Goal: Check status: Check status

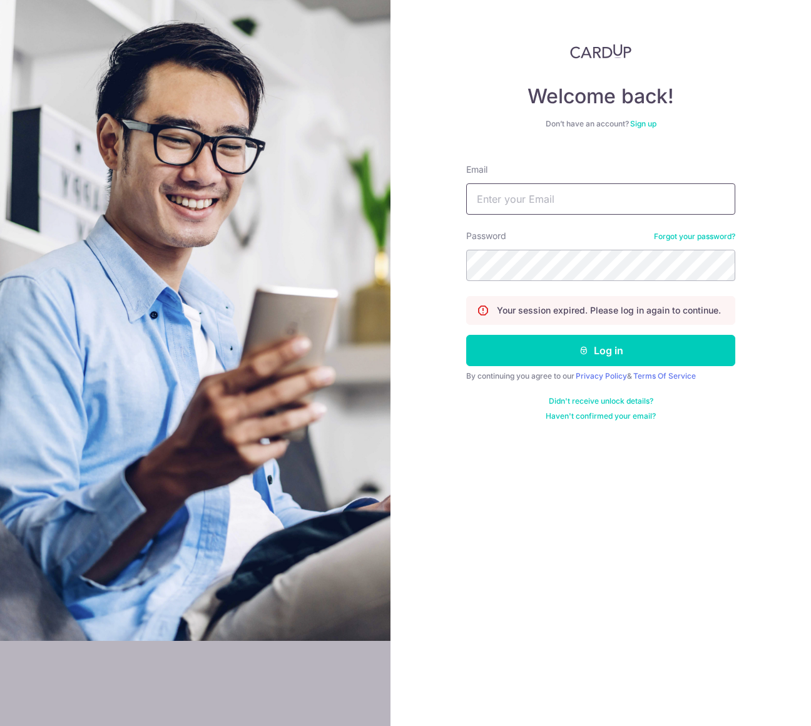
type input "[EMAIL_ADDRESS][DOMAIN_NAME]"
click at [590, 200] on input "[EMAIL_ADDRESS][DOMAIN_NAME]" at bounding box center [600, 198] width 269 height 31
click at [515, 347] on button "Log in" at bounding box center [600, 350] width 269 height 31
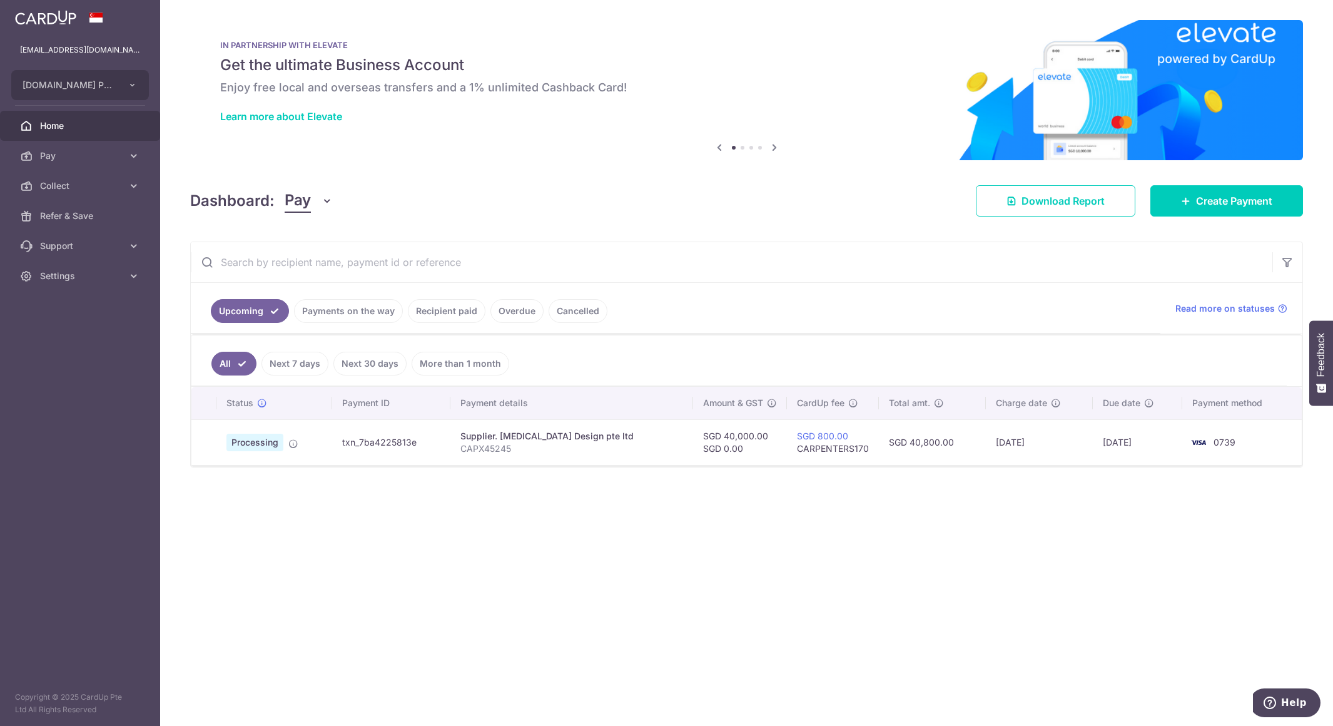
click at [552, 567] on div "× Pause Schedule Pause all future payments in this series Pause just this one p…" at bounding box center [746, 363] width 1173 height 726
click at [502, 312] on link "Overdue" at bounding box center [516, 311] width 53 height 24
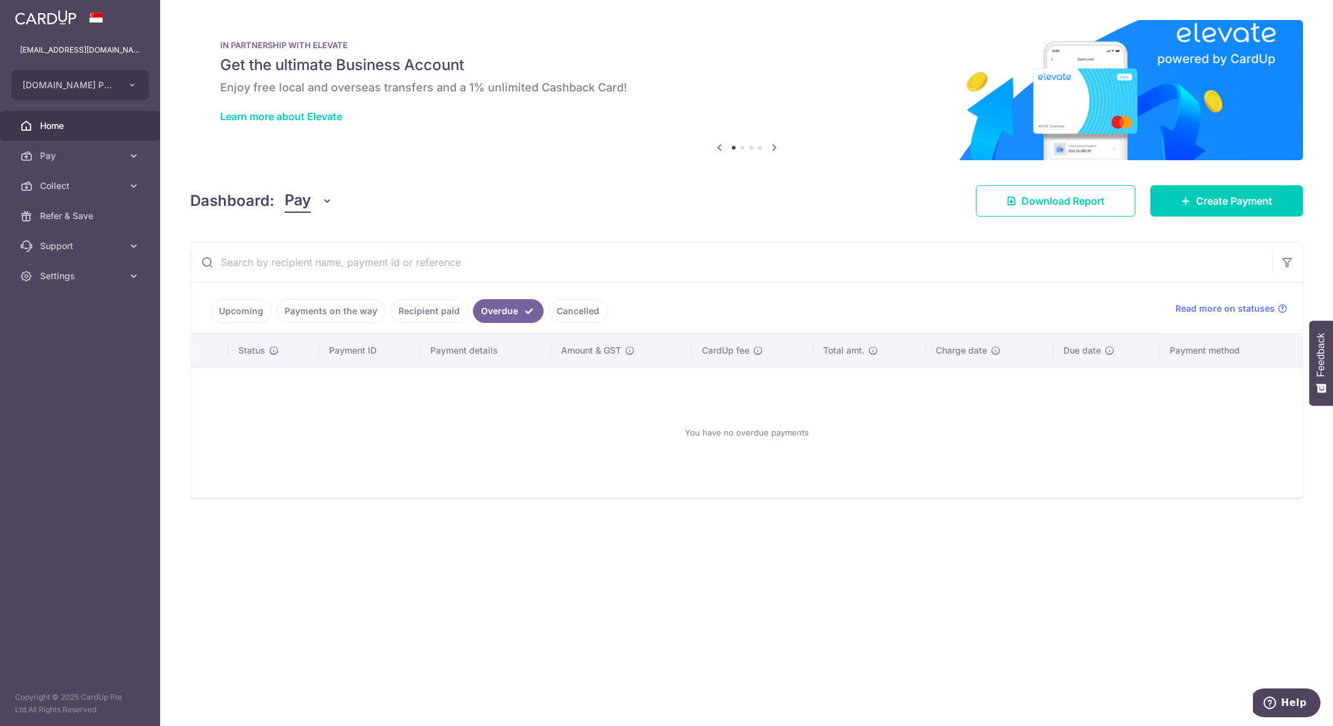
click at [253, 317] on link "Upcoming" at bounding box center [241, 311] width 61 height 24
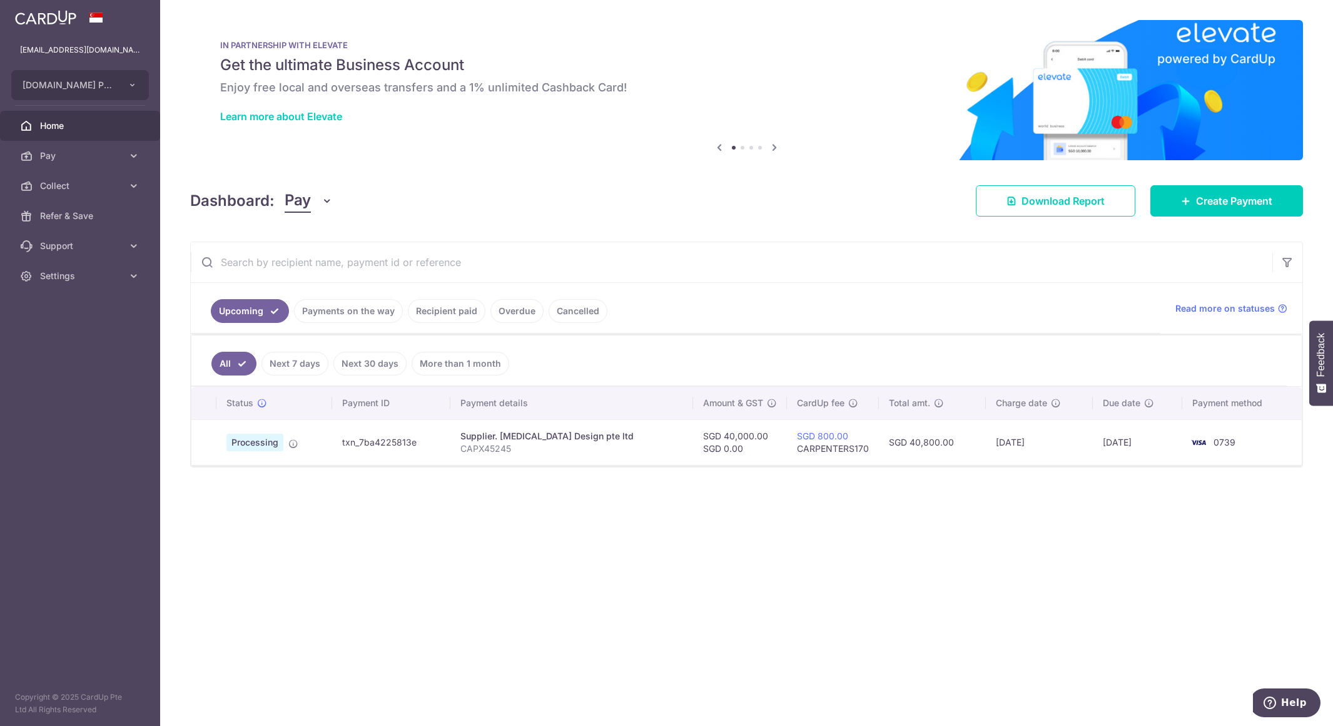
click at [329, 315] on link "Payments on the way" at bounding box center [348, 311] width 109 height 24
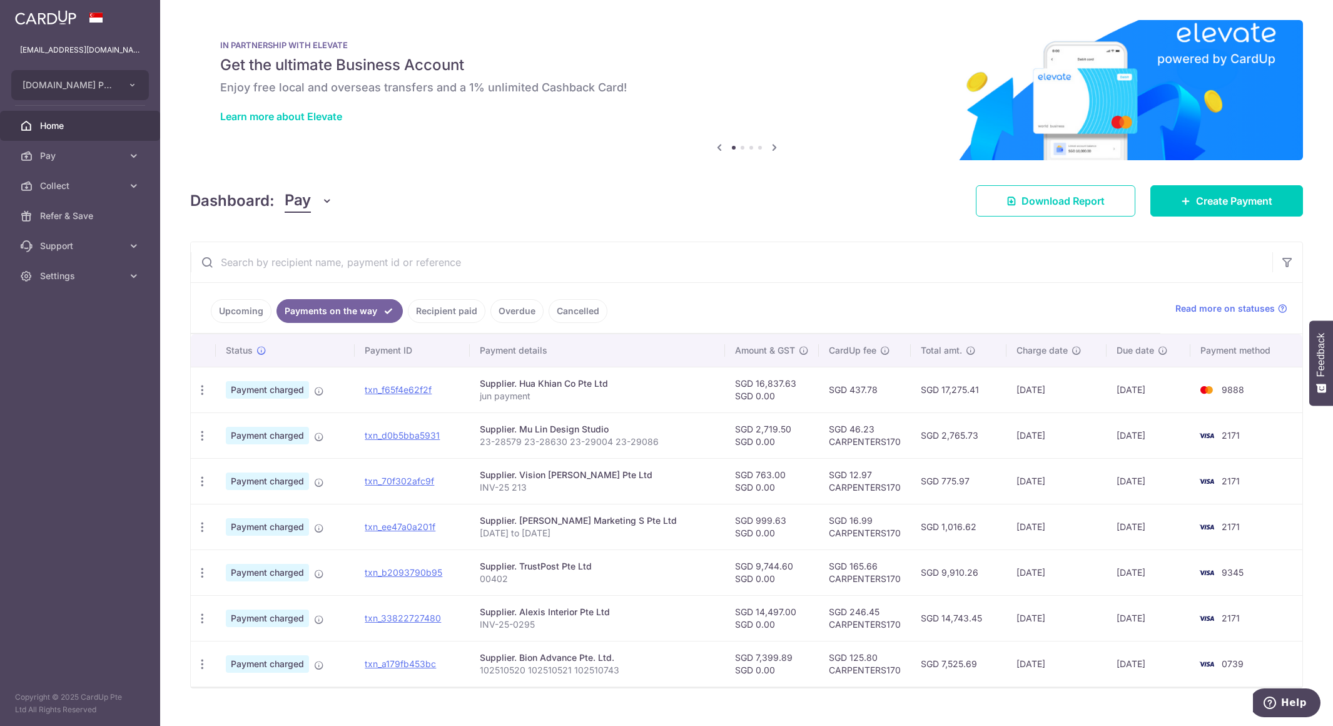
click at [569, 313] on link "Cancelled" at bounding box center [578, 311] width 59 height 24
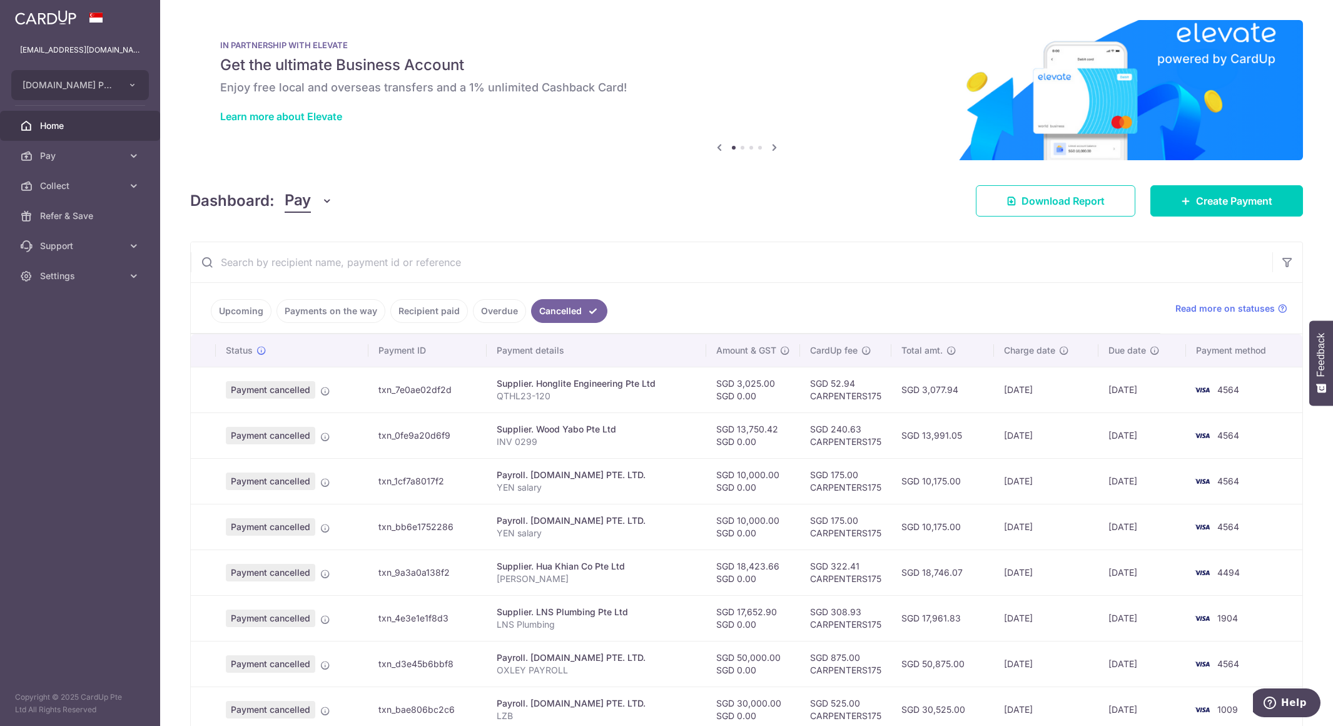
click at [473, 312] on link "Overdue" at bounding box center [499, 311] width 53 height 24
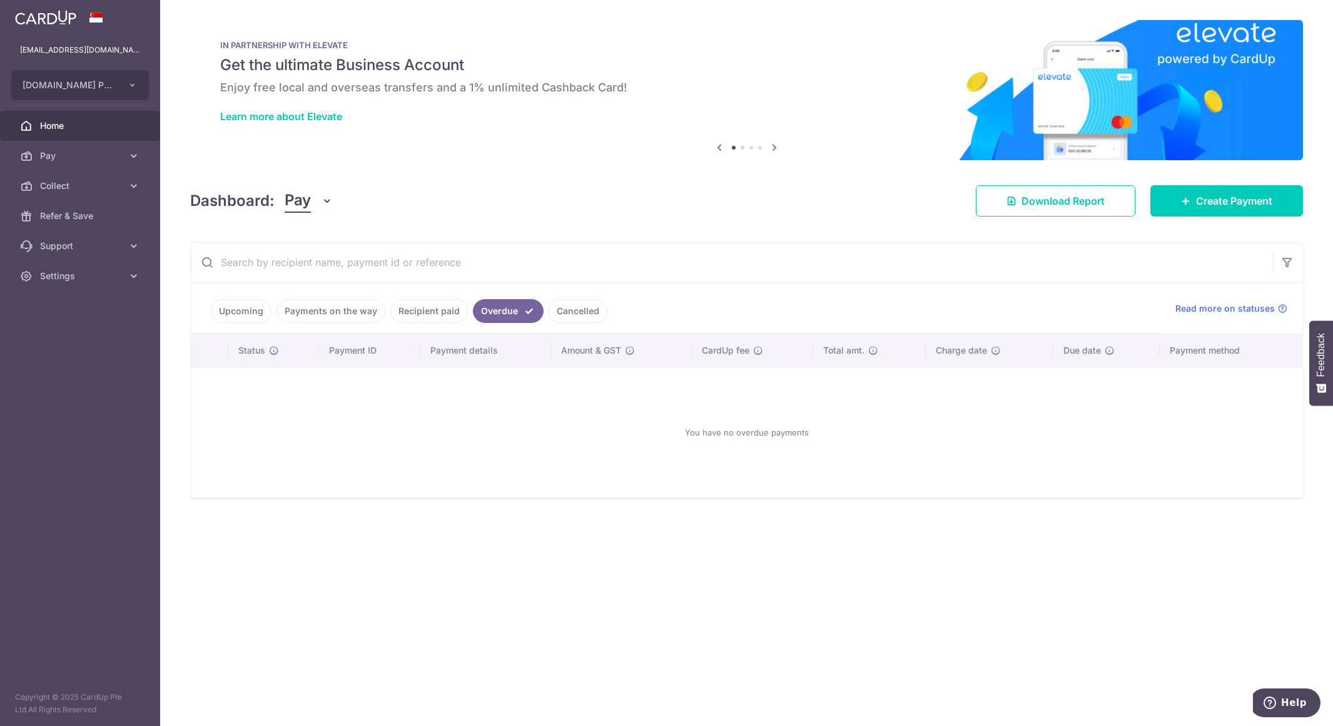
click at [447, 312] on link "Recipient paid" at bounding box center [429, 311] width 78 height 24
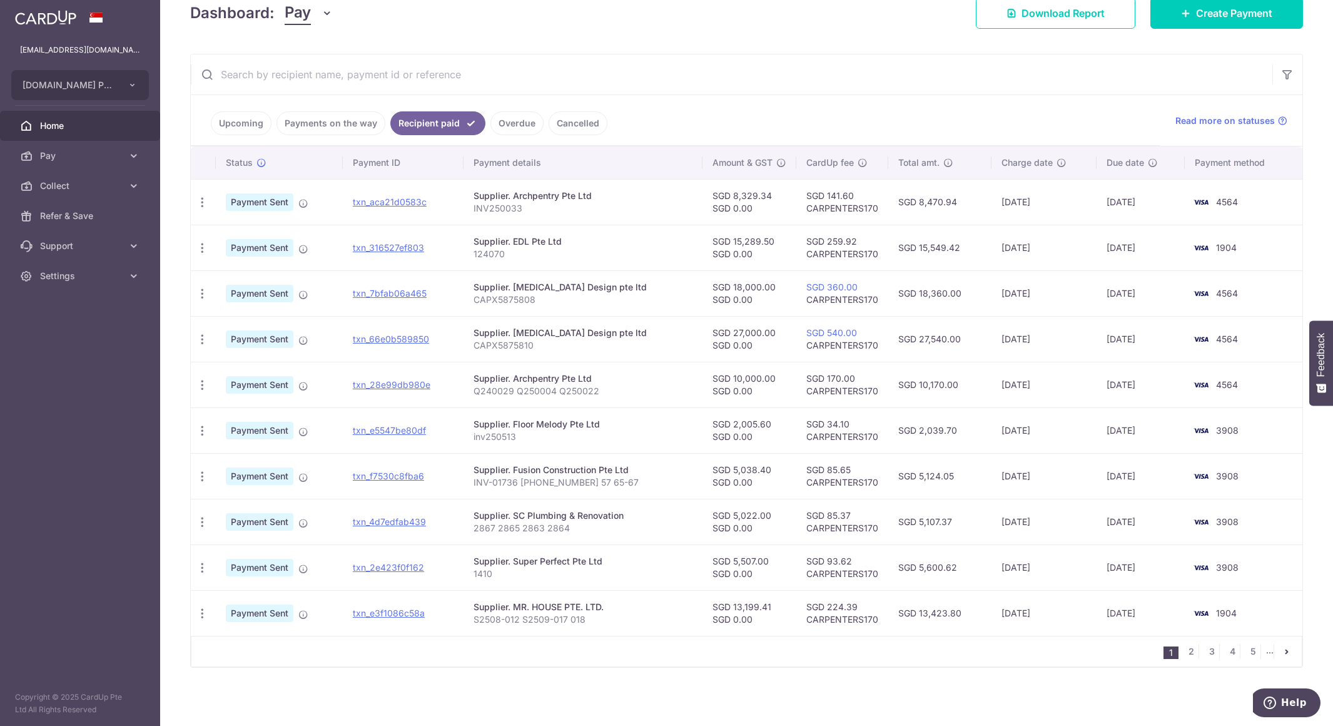
scroll to position [188, 0]
click at [1282, 649] on icon "pager" at bounding box center [1287, 651] width 10 height 10
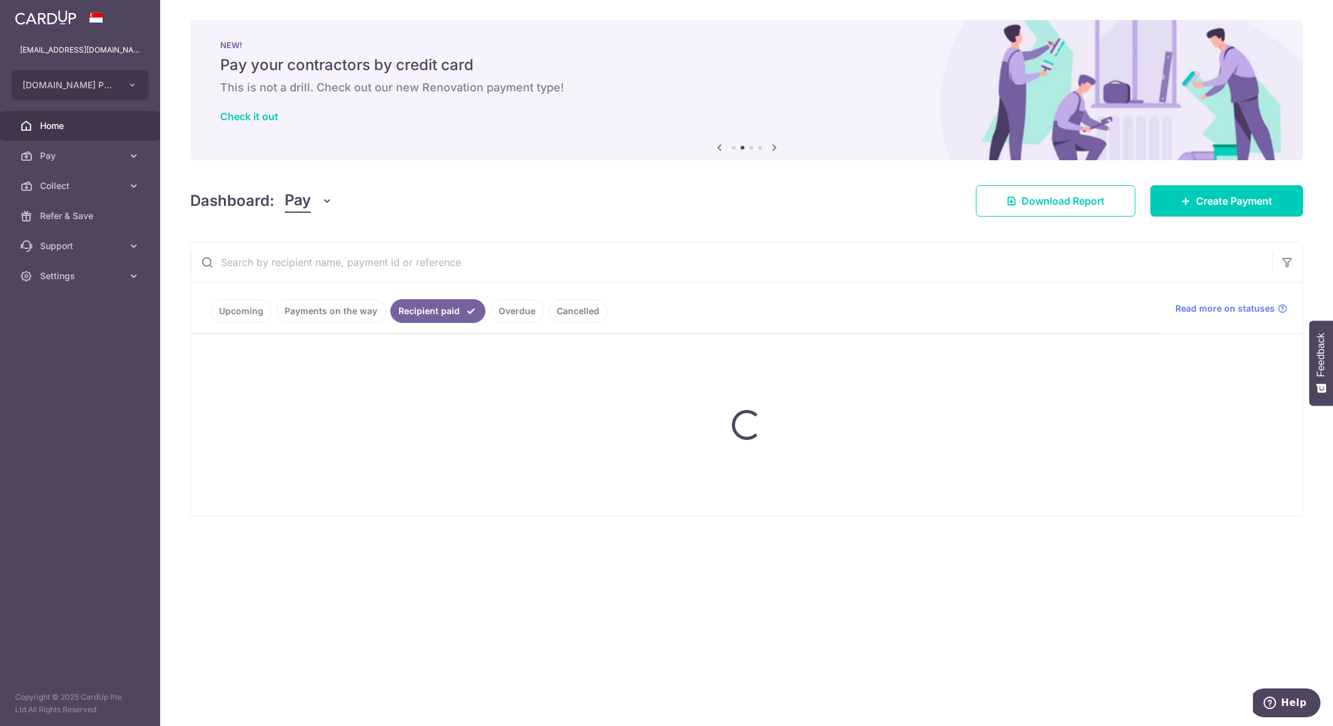
click at [354, 318] on link "Payments on the way" at bounding box center [330, 311] width 109 height 24
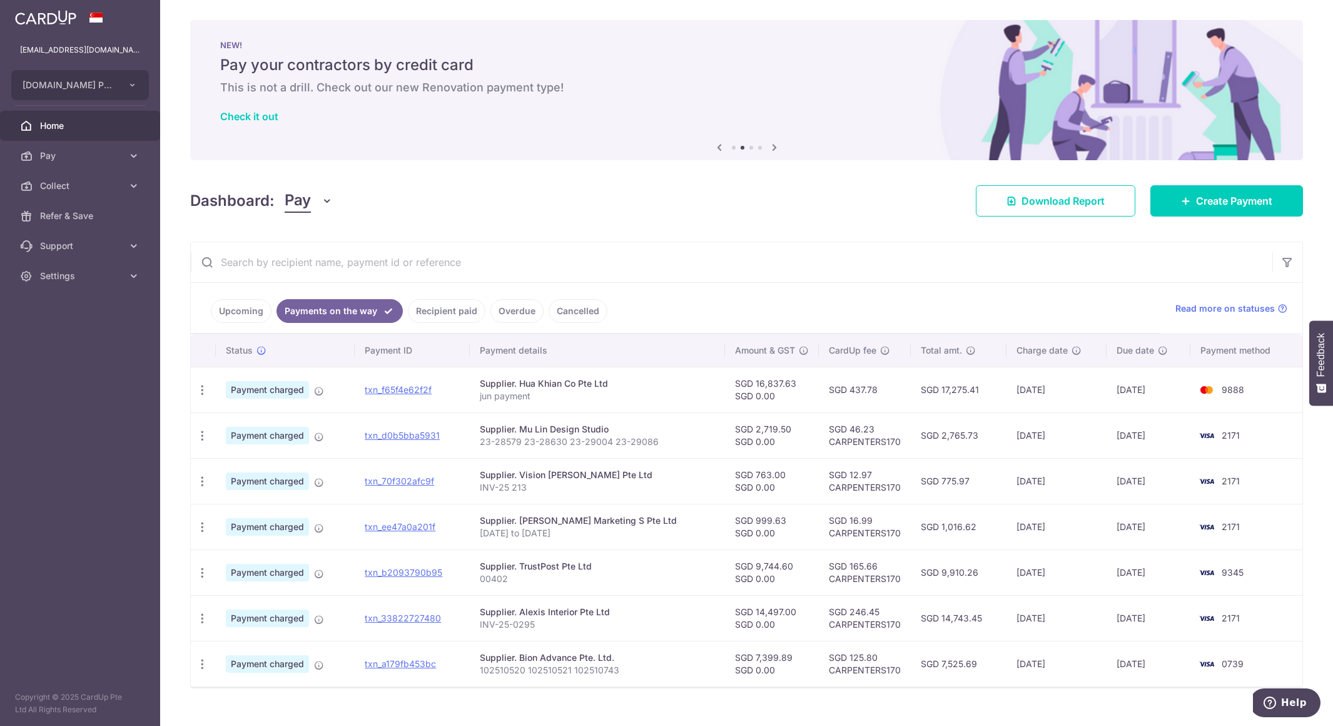
scroll to position [21, 0]
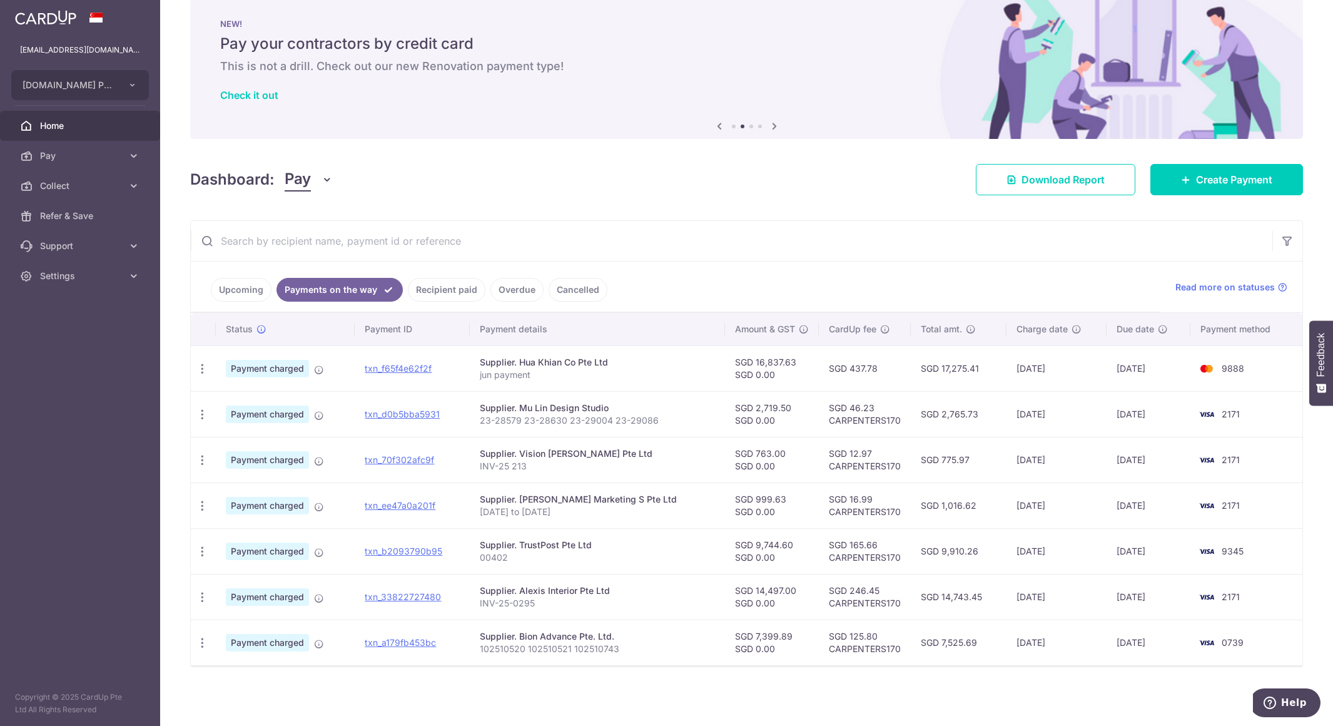
click at [230, 290] on link "Upcoming" at bounding box center [241, 290] width 61 height 24
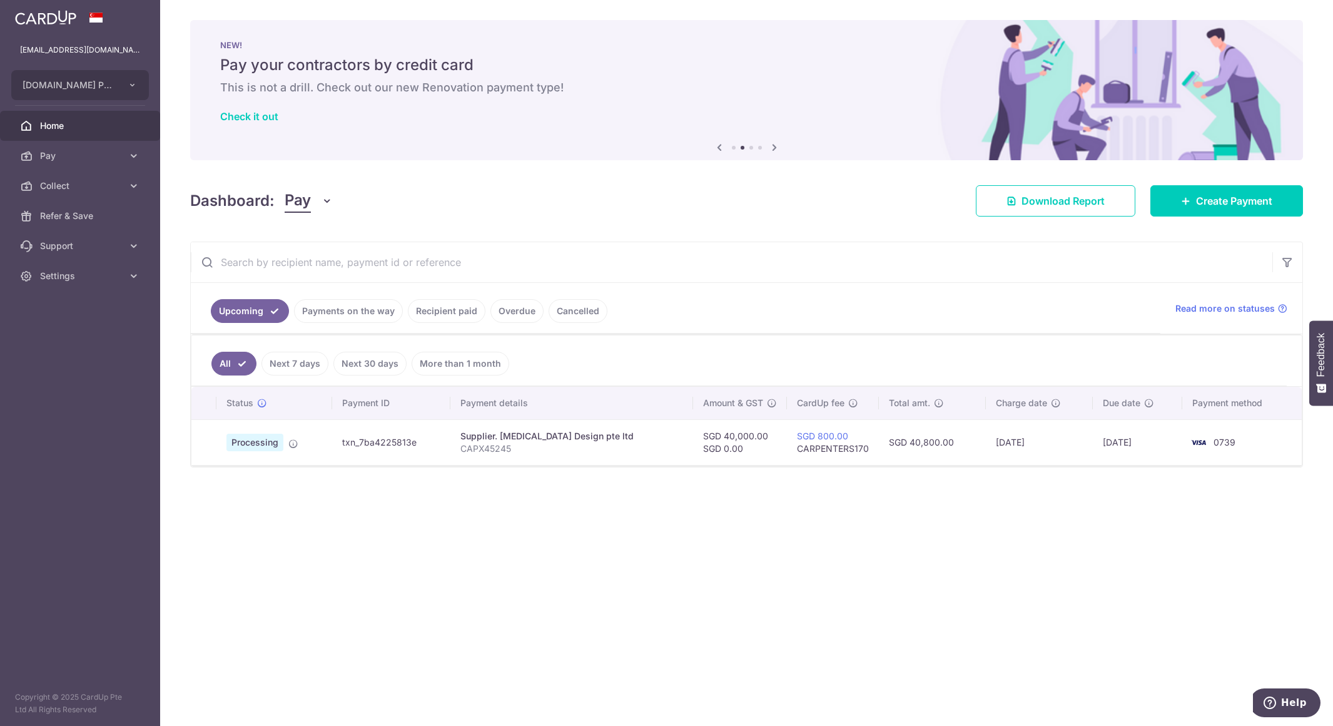
click at [569, 311] on link "Cancelled" at bounding box center [578, 311] width 59 height 24
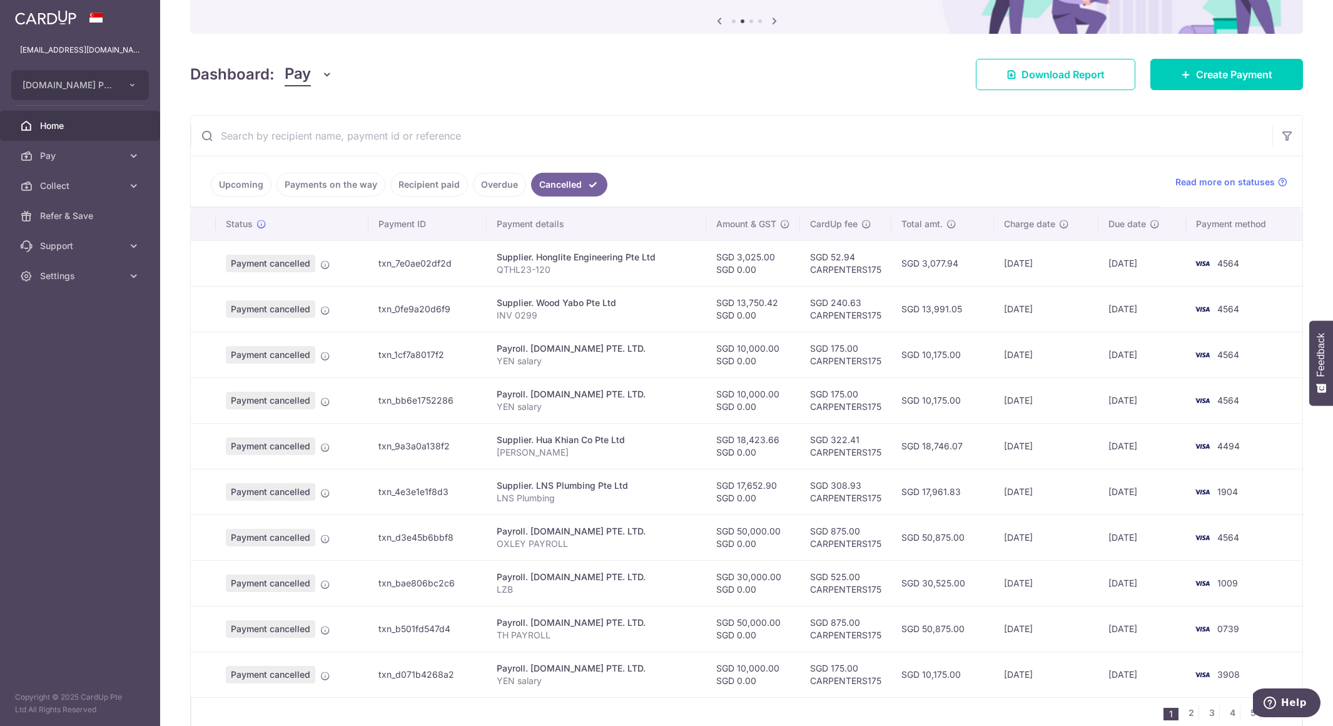
scroll to position [188, 0]
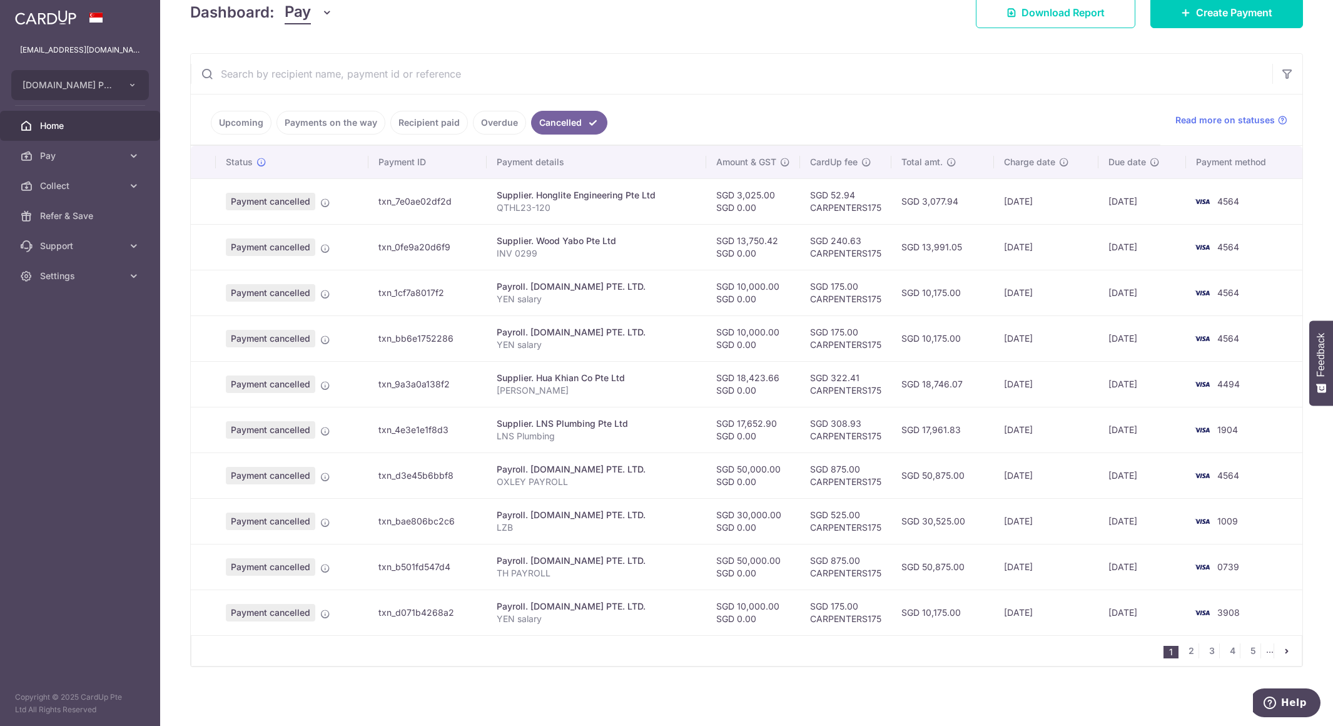
click at [1266, 652] on li "..." at bounding box center [1270, 650] width 8 height 15
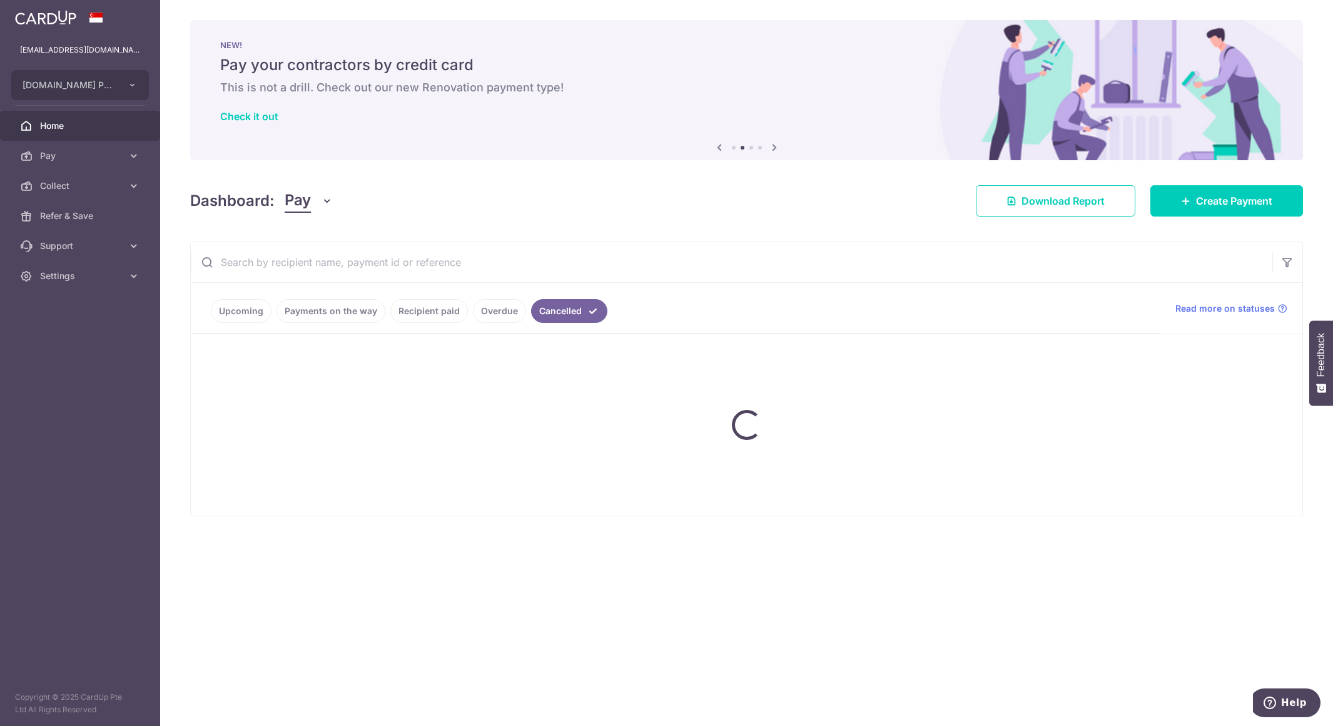
scroll to position [0, 0]
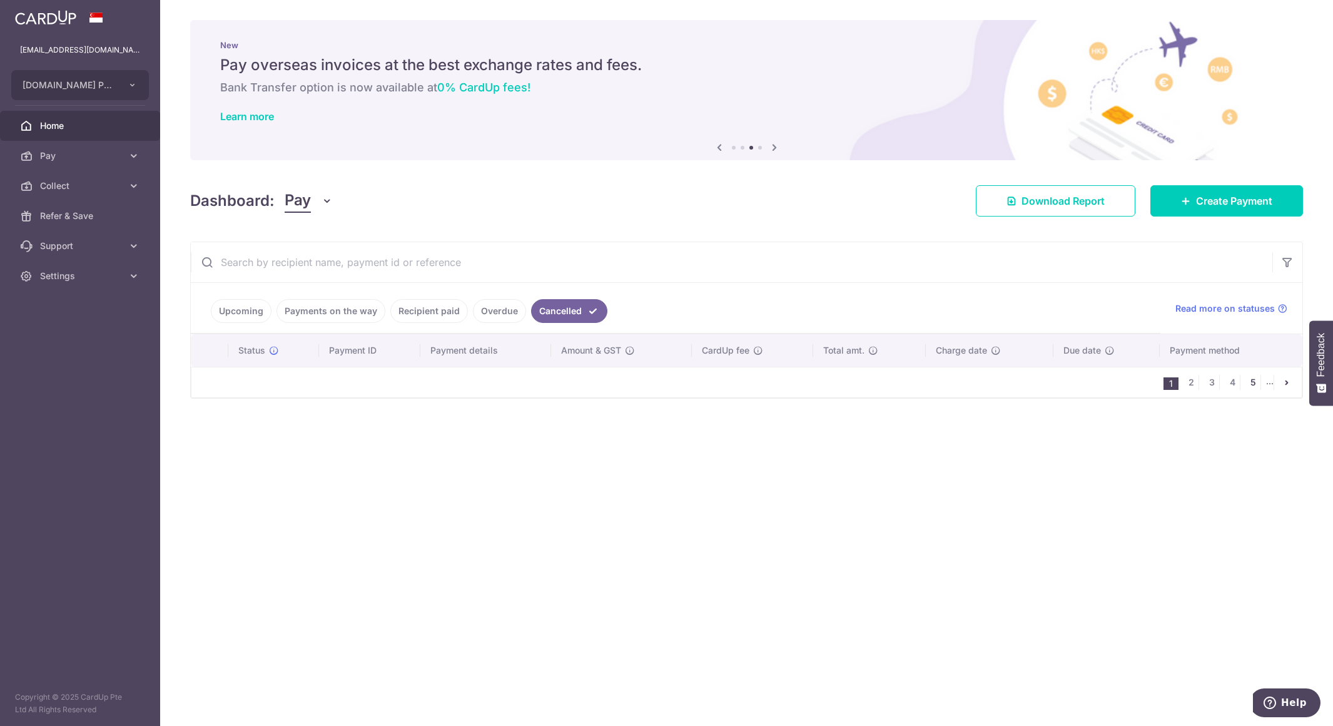
click at [1255, 381] on link "5" at bounding box center [1252, 382] width 15 height 15
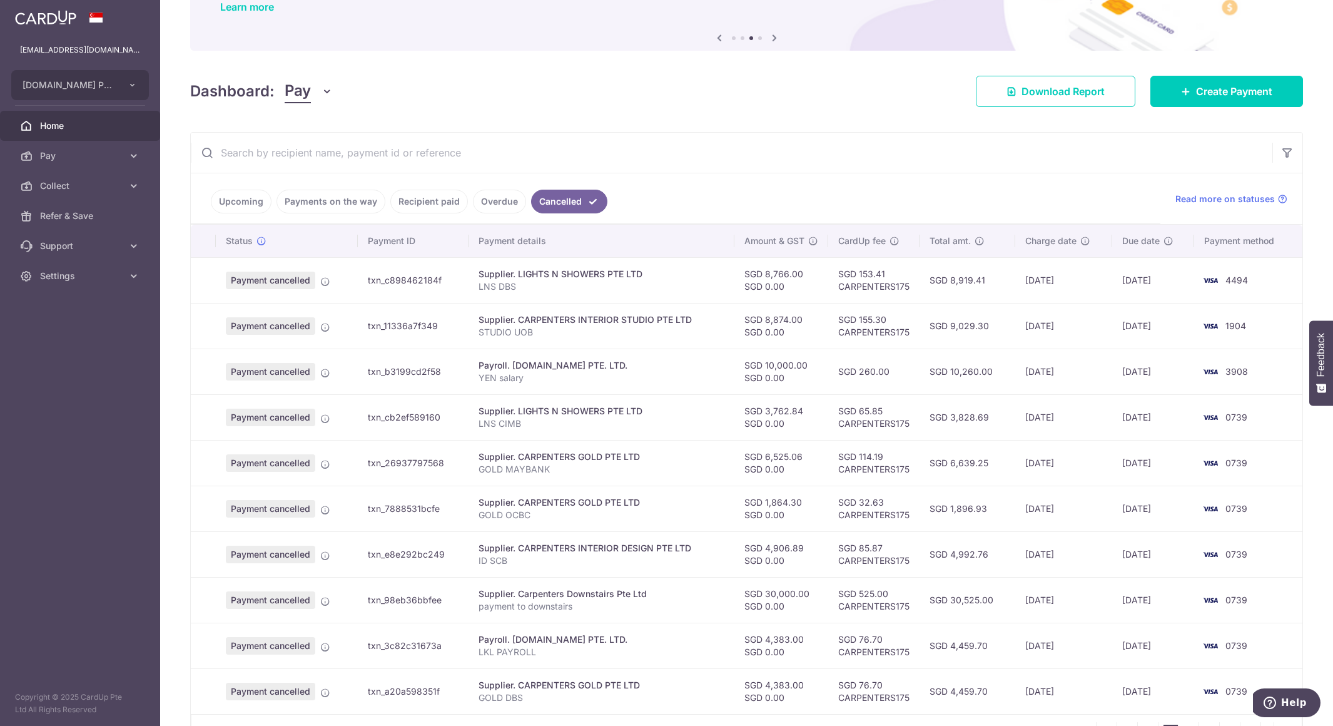
scroll to position [188, 0]
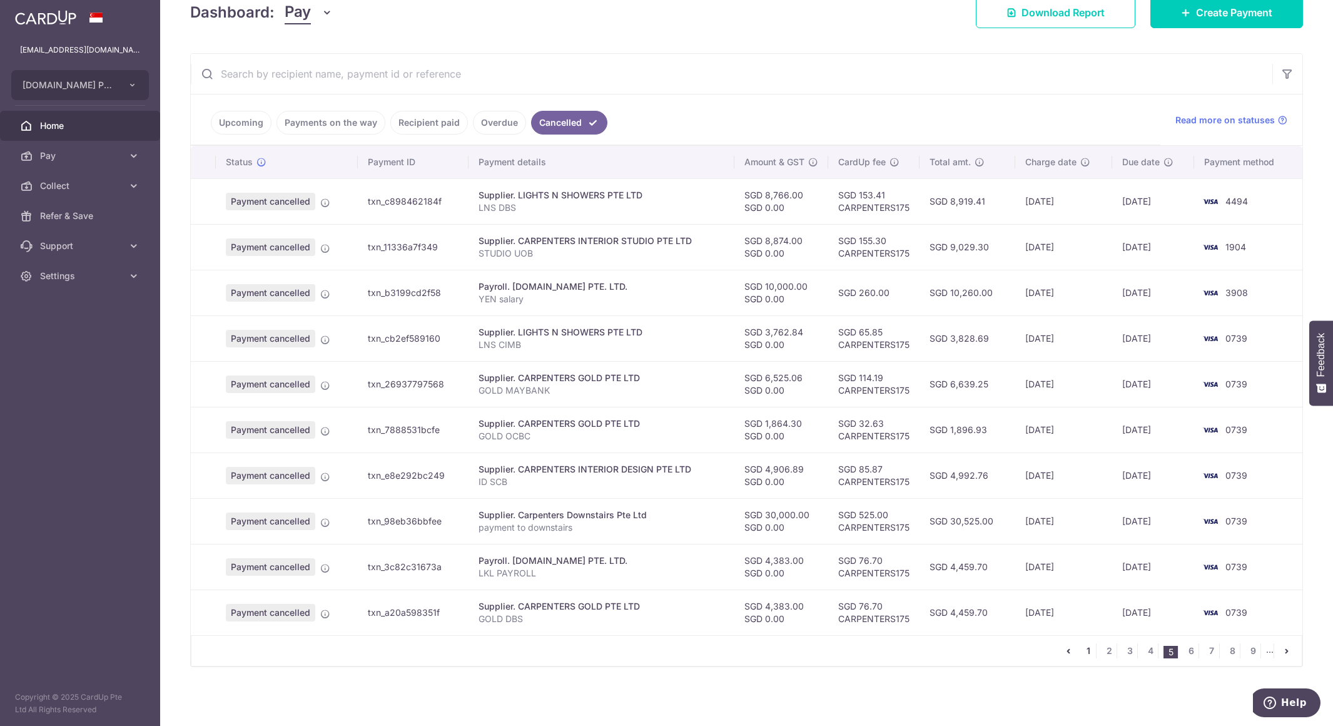
click at [1081, 650] on link "1" at bounding box center [1088, 650] width 15 height 15
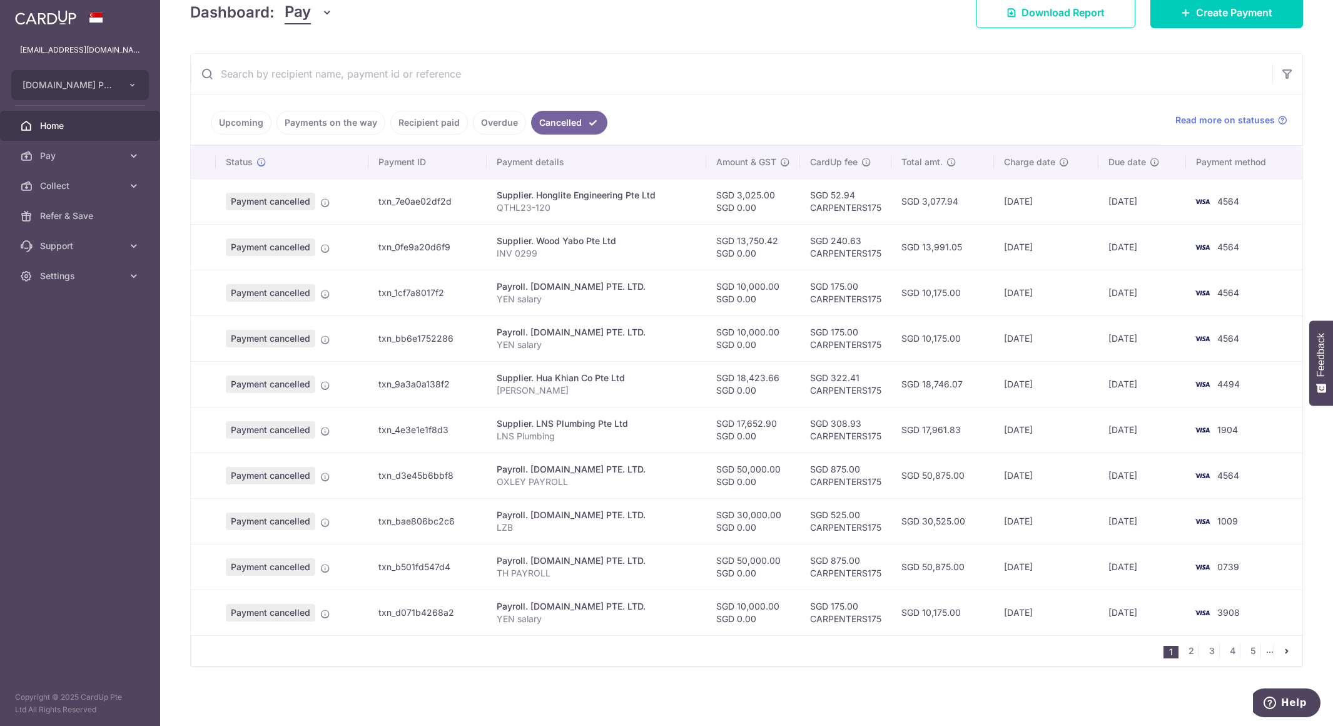
click at [445, 128] on link "Recipient paid" at bounding box center [429, 123] width 78 height 24
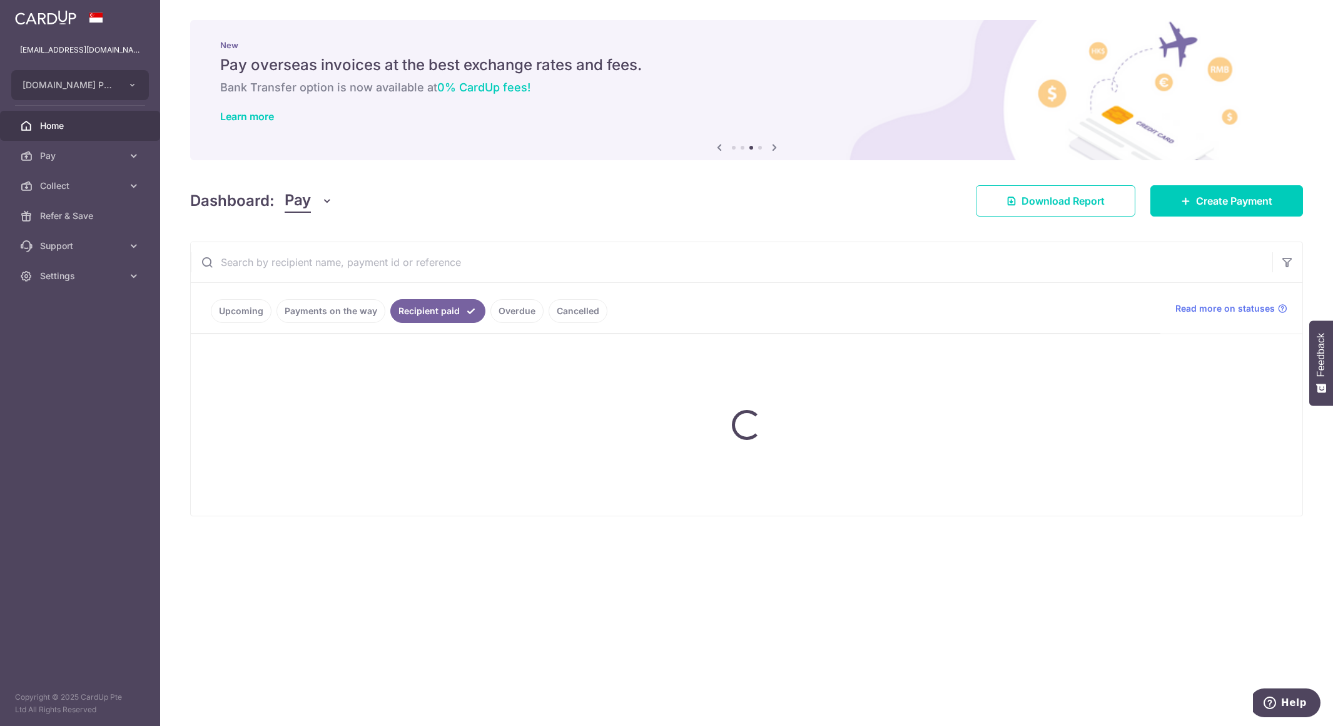
scroll to position [0, 0]
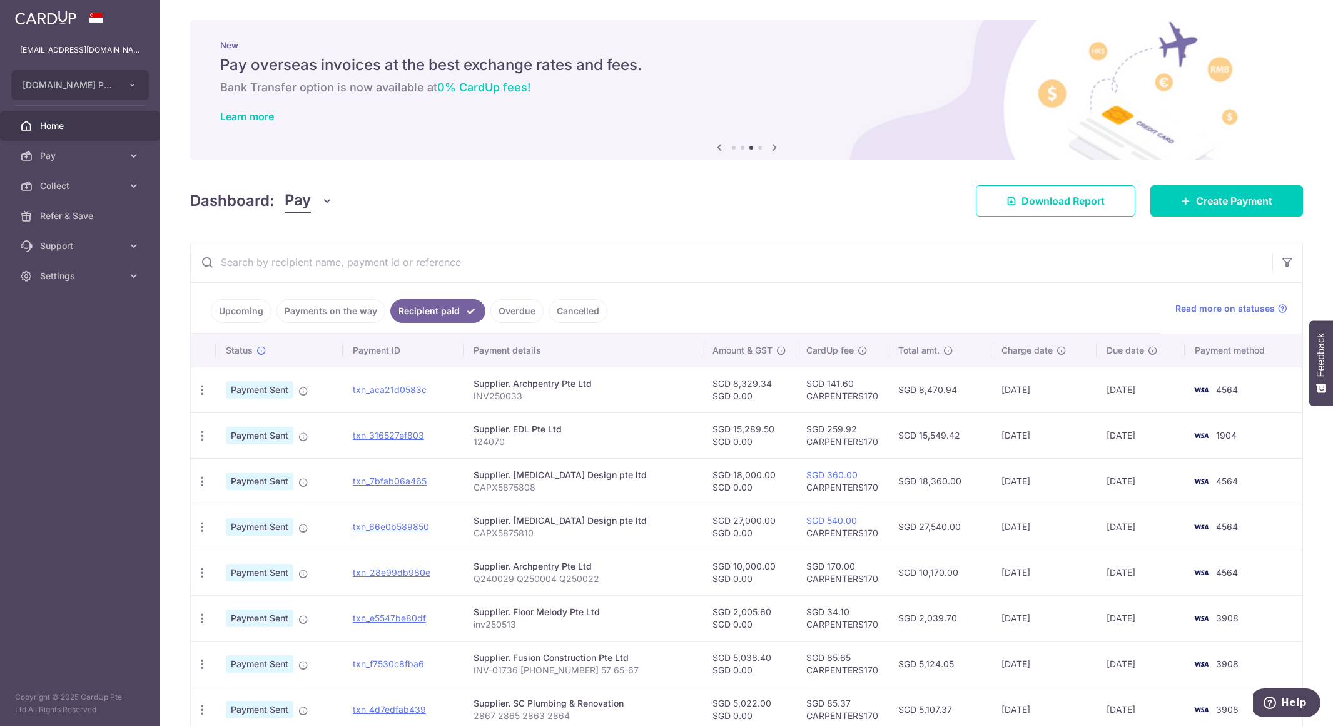
click at [346, 310] on link "Payments on the way" at bounding box center [330, 311] width 109 height 24
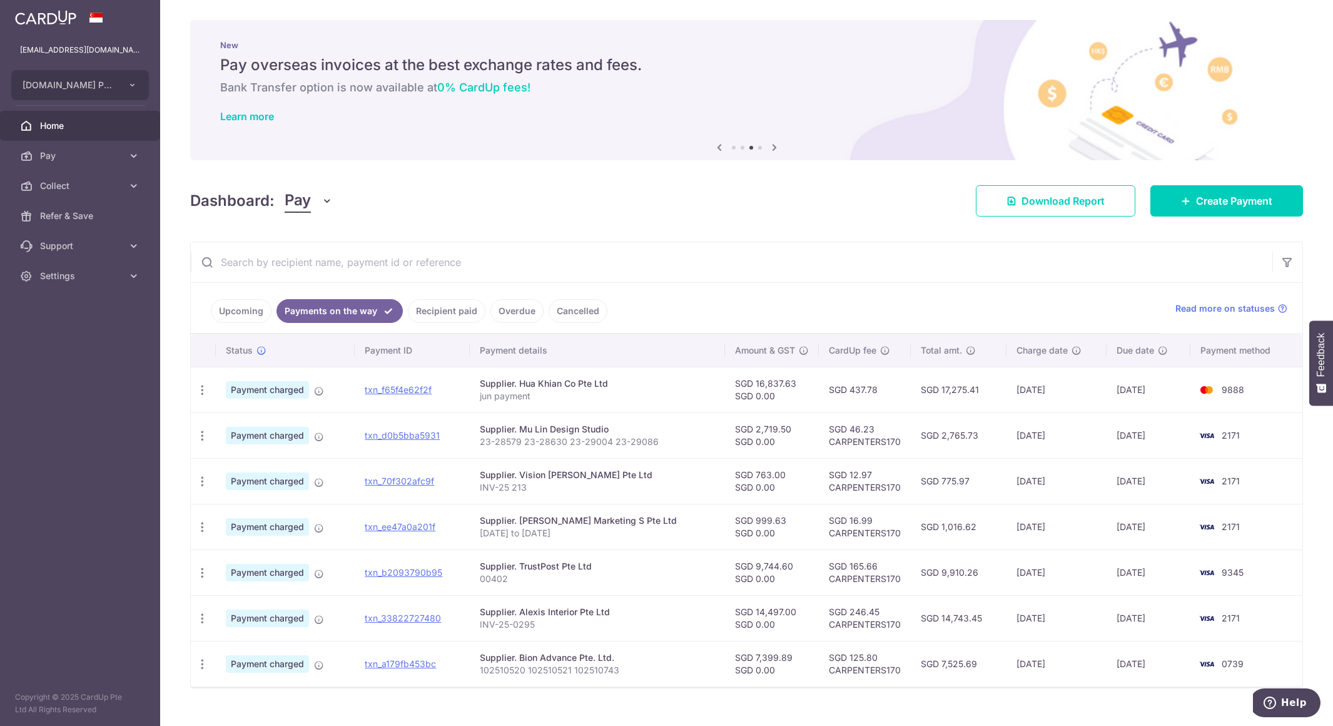
click at [248, 316] on link "Upcoming" at bounding box center [241, 311] width 61 height 24
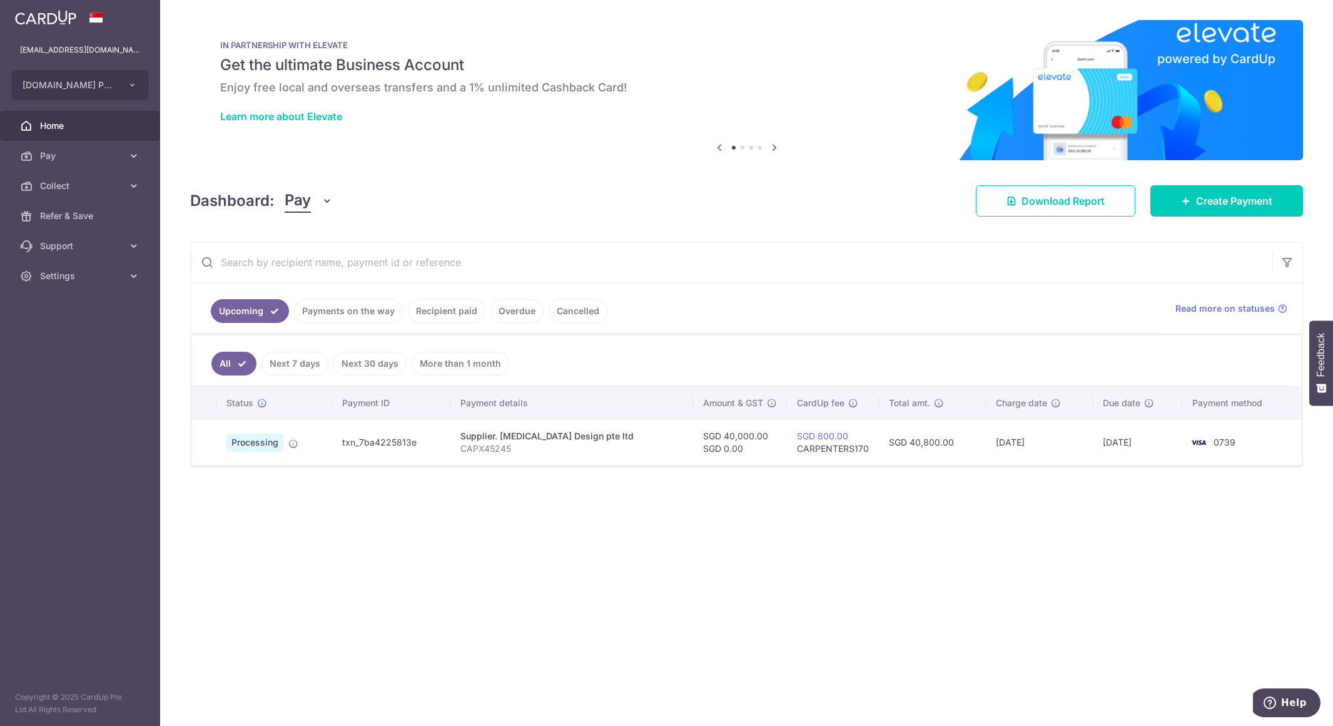
click at [356, 315] on link "Payments on the way" at bounding box center [348, 311] width 109 height 24
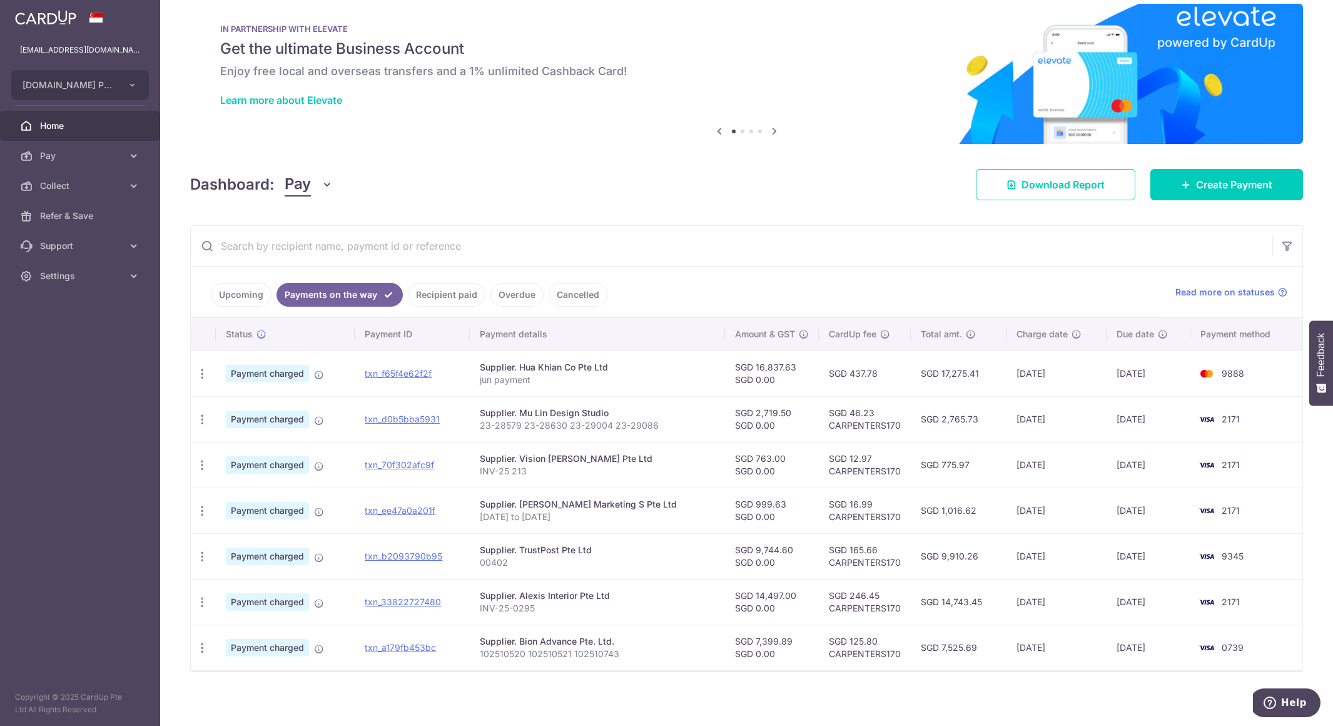
scroll to position [21, 0]
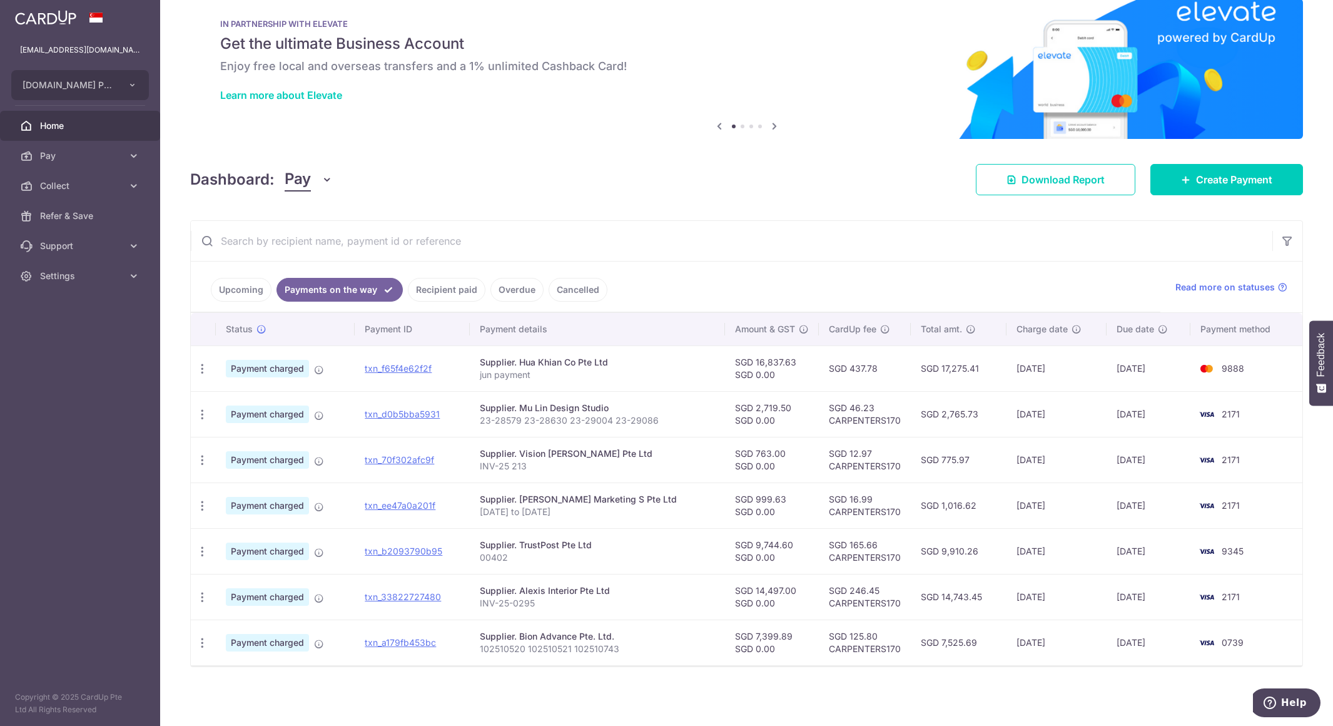
click at [438, 281] on link "Recipient paid" at bounding box center [447, 290] width 78 height 24
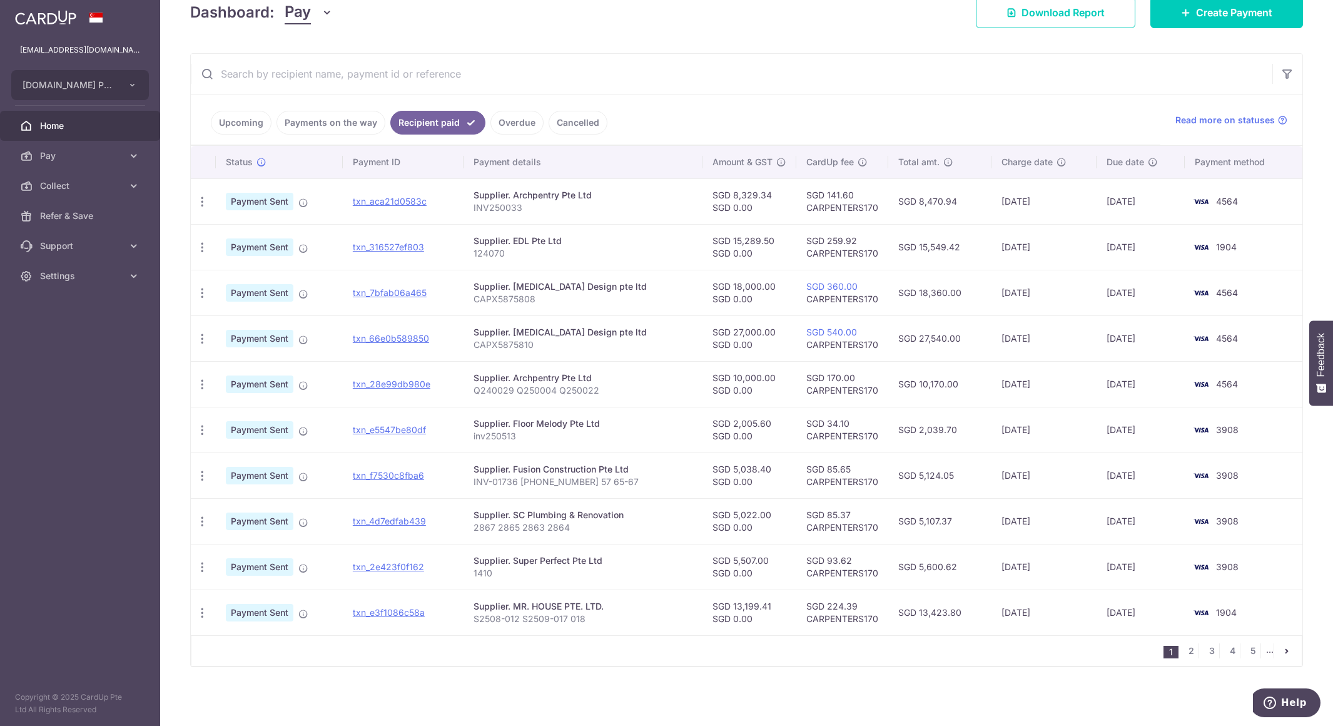
scroll to position [126, 0]
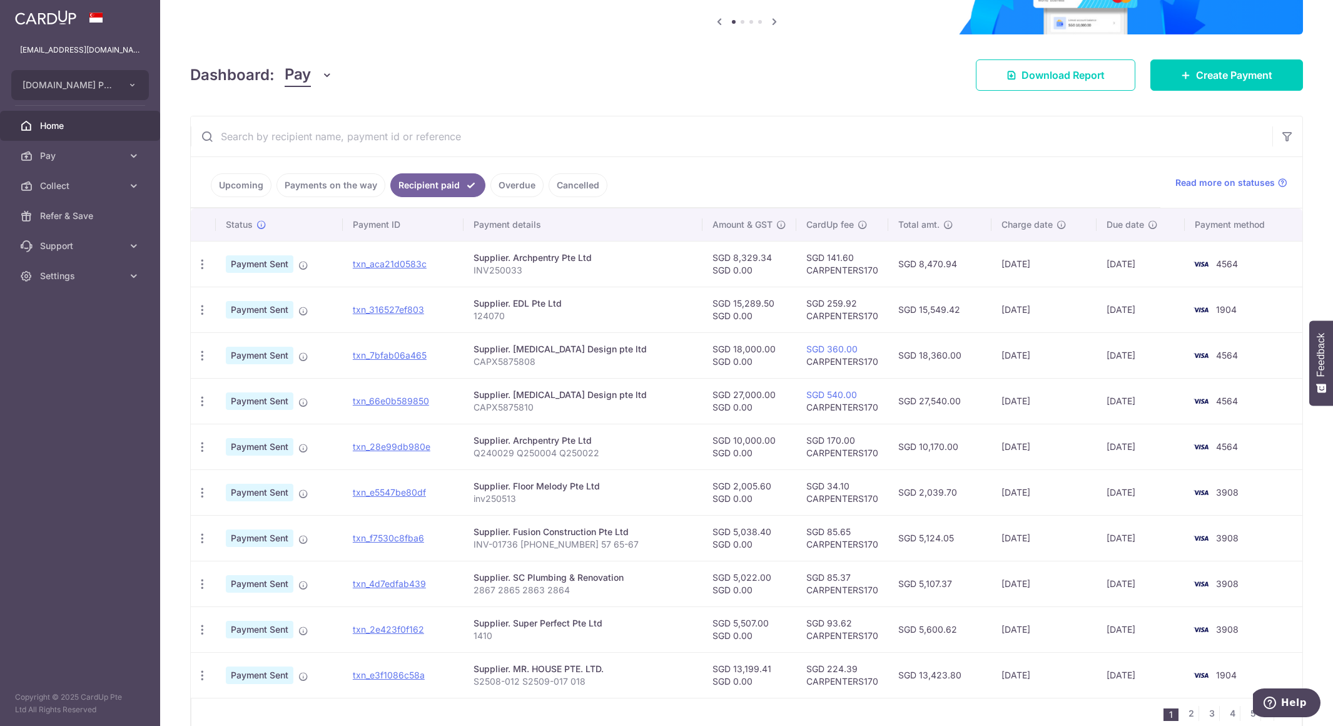
click at [515, 191] on link "Overdue" at bounding box center [516, 185] width 53 height 24
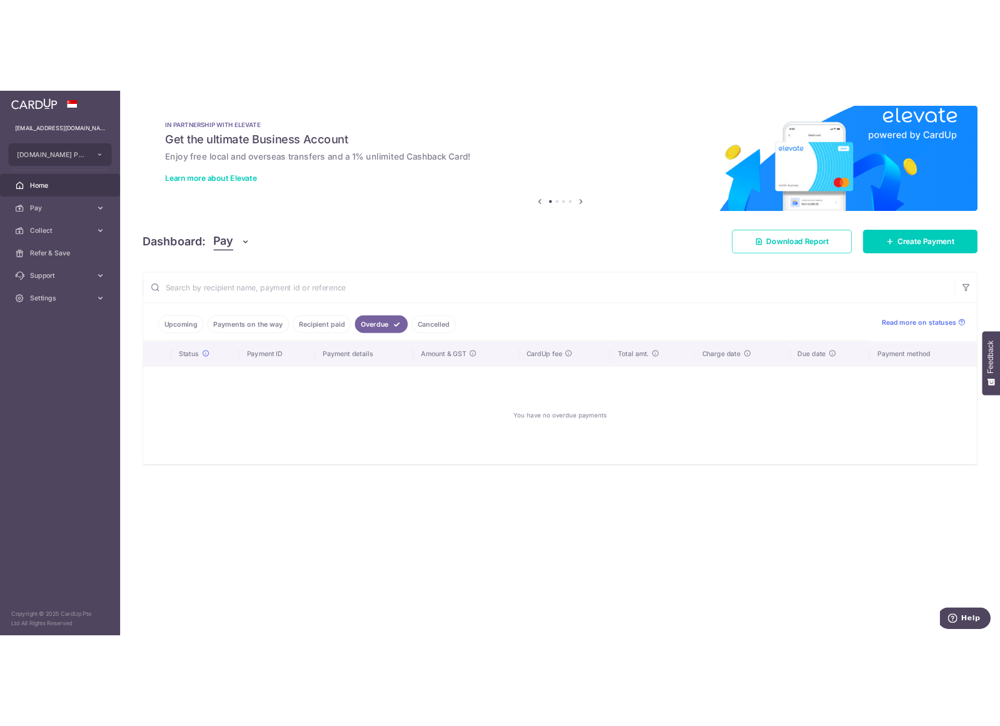
scroll to position [0, 0]
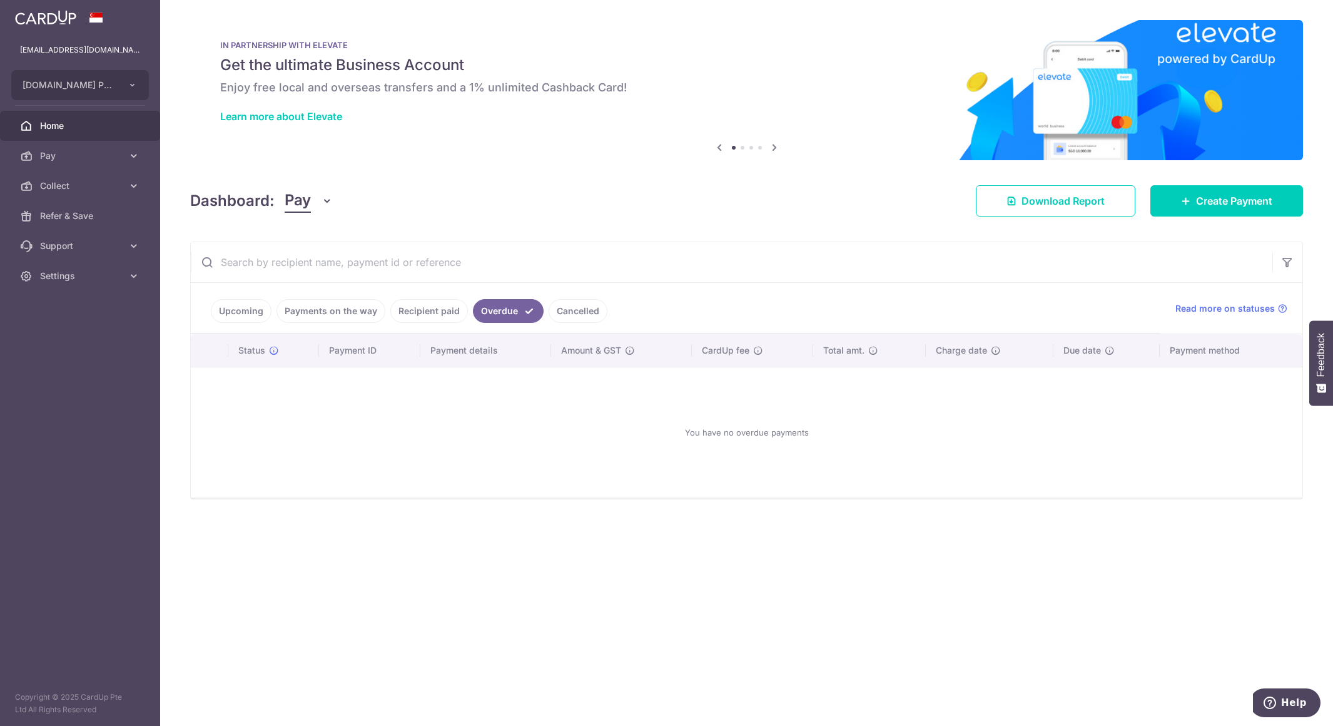
click at [422, 318] on link "Recipient paid" at bounding box center [429, 311] width 78 height 24
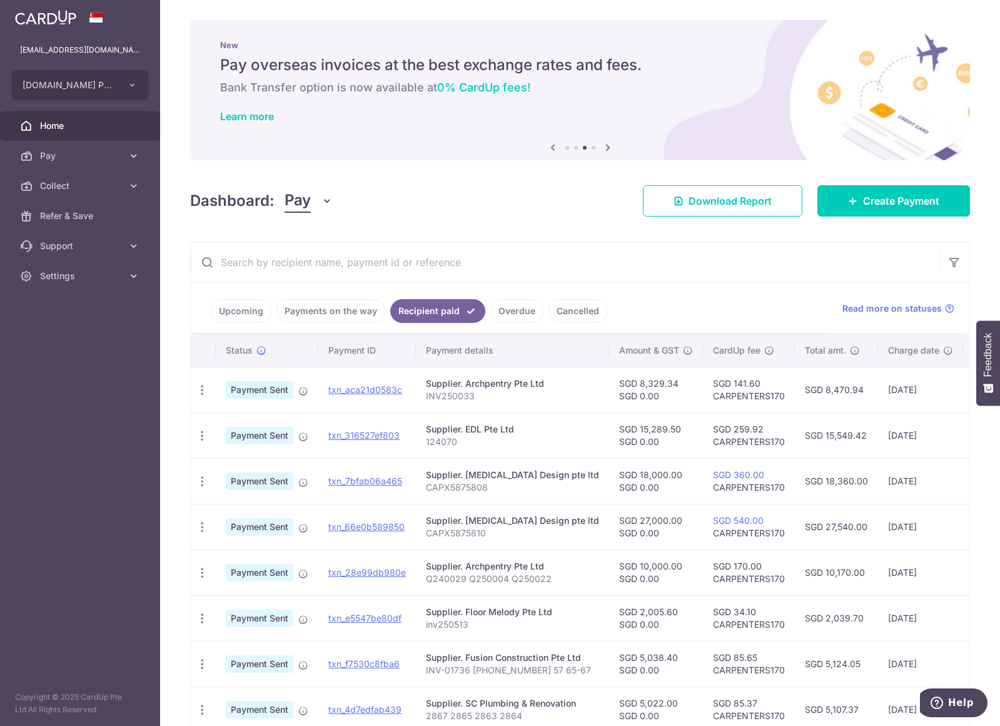
click at [307, 320] on link "Payments on the way" at bounding box center [330, 311] width 109 height 24
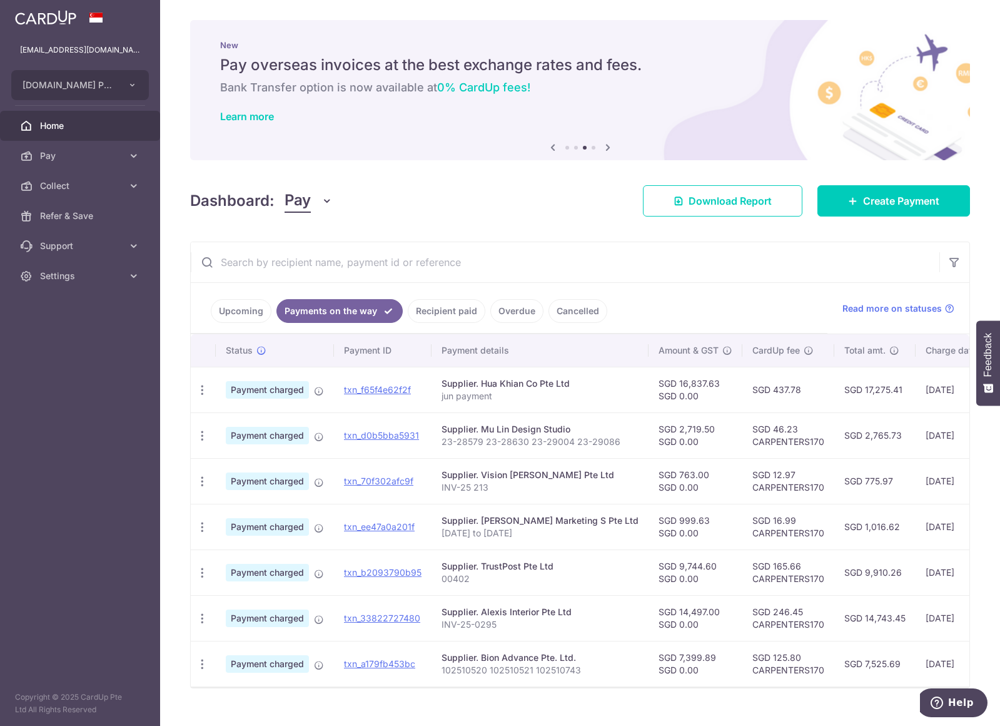
click at [250, 322] on link "Upcoming" at bounding box center [241, 311] width 61 height 24
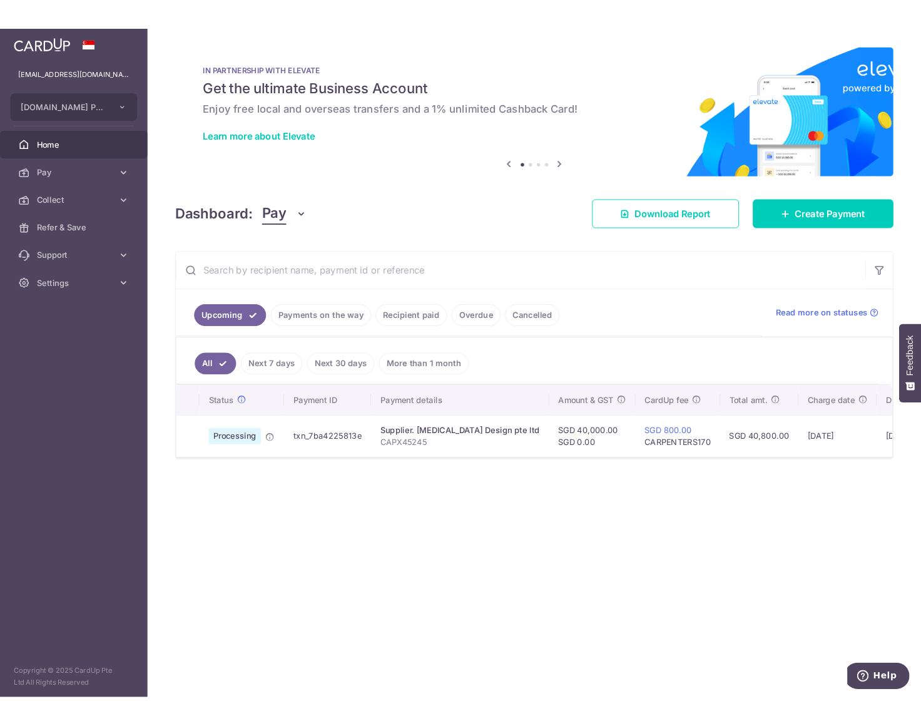
scroll to position [0, 96]
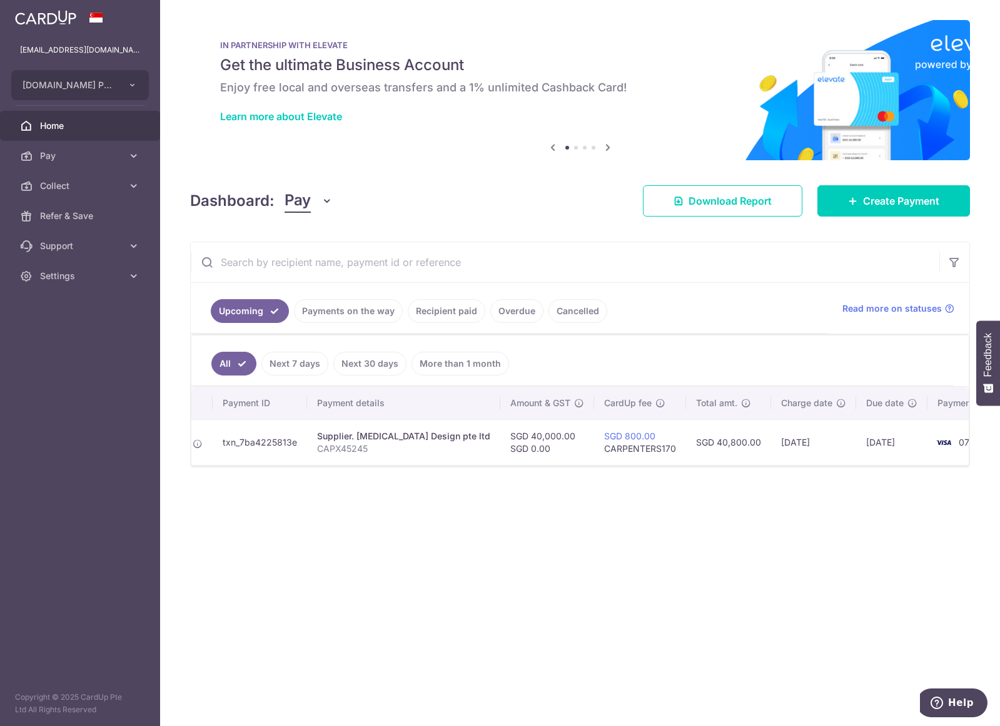
click at [361, 314] on link "Payments on the way" at bounding box center [348, 311] width 109 height 24
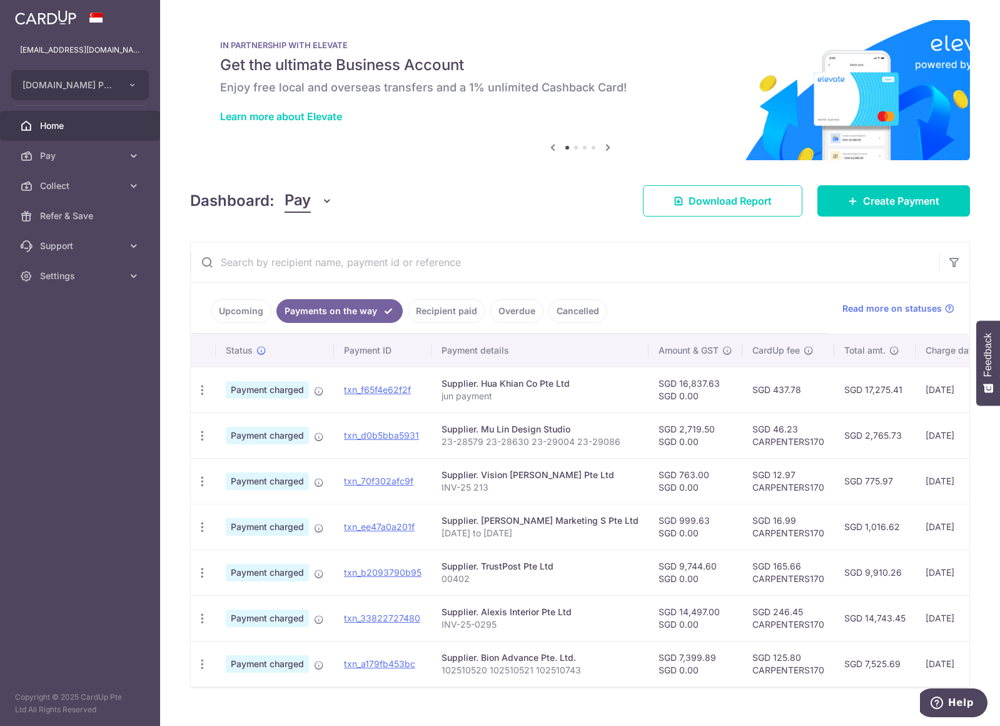
click at [564, 313] on link "Cancelled" at bounding box center [578, 311] width 59 height 24
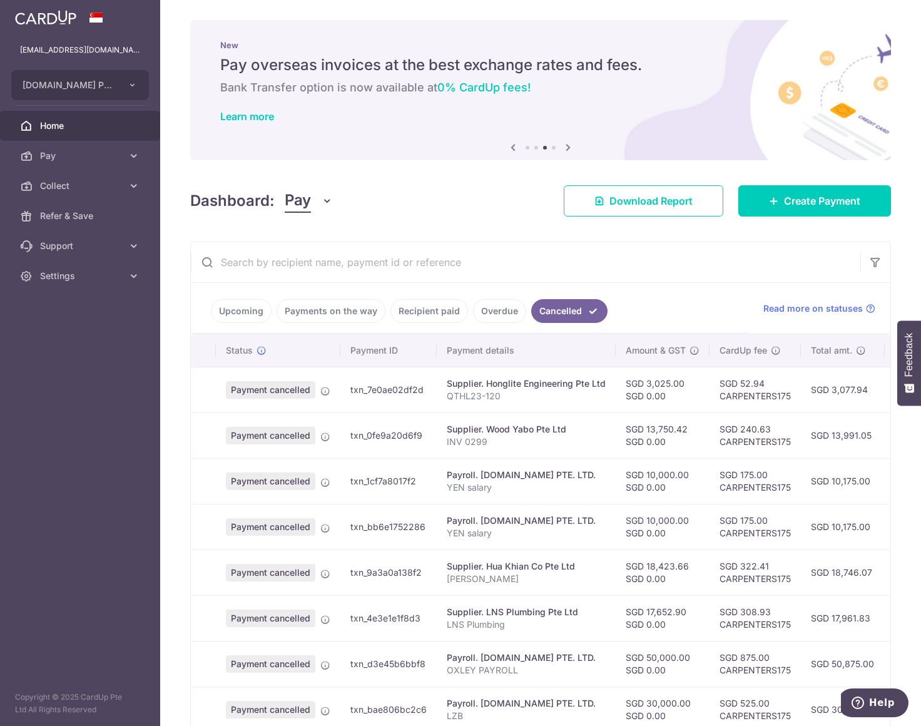
click at [261, 318] on link "Upcoming" at bounding box center [241, 311] width 61 height 24
click at [225, 307] on link "Upcoming" at bounding box center [250, 311] width 78 height 24
